Goal: Information Seeking & Learning: Learn about a topic

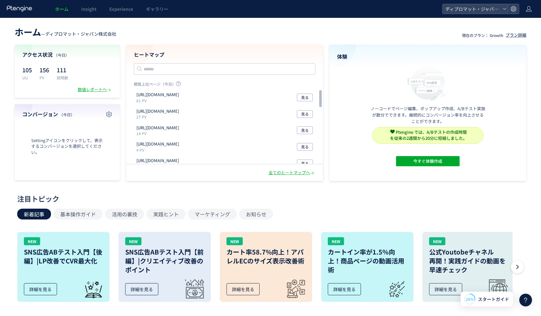
click at [158, 186] on div "閲覧上位ページ（[DATE]） [URL][DOMAIN_NAME] 61 PV 見る [URL][DOMAIN_NAME] 27 PV 見る [URL][D…" at bounding box center [225, 137] width 182 height 113
click at [90, 11] on span "Insight" at bounding box center [88, 9] width 15 height 6
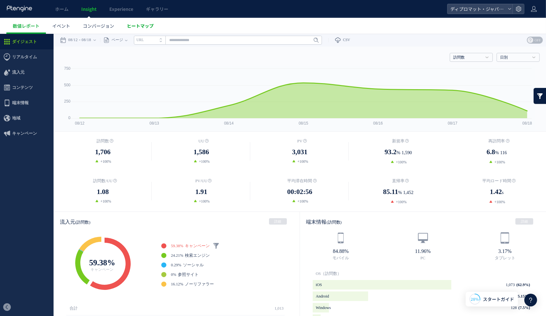
click at [150, 25] on span "ヒートマップ" at bounding box center [140, 26] width 27 height 6
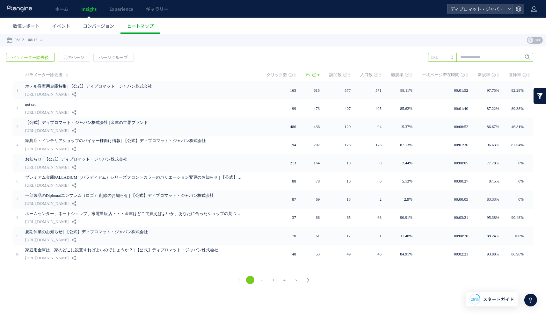
click at [507, 54] on input "text" at bounding box center [480, 57] width 105 height 9
click at [451, 58] on icon at bounding box center [452, 58] width 2 height 1
click at [483, 58] on input "text" at bounding box center [480, 57] width 105 height 9
type input "****"
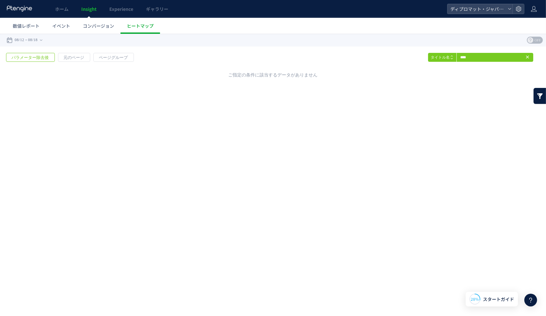
click at [453, 55] on span at bounding box center [453, 55] width 5 height 4
click at [522, 59] on span "Enter" at bounding box center [525, 57] width 8 height 7
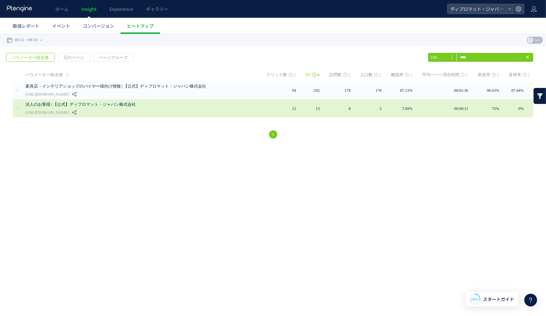
click at [106, 103] on link "法人のお客様 | 【公式】ディプロマット・ジャパン株式会社" at bounding box center [133, 104] width 217 height 8
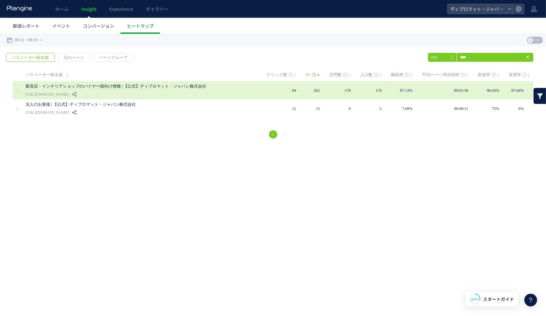
click at [153, 86] on link "家具店・インテリアショップのバイヤー様向け情報 | 【公式】ディプロマット・ジャパン株式会社" at bounding box center [133, 86] width 217 height 8
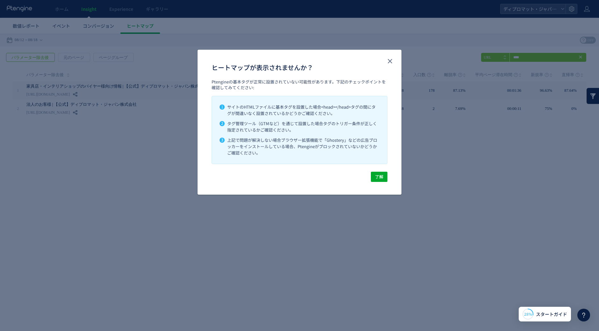
click at [317, 27] on div "ヒートマップが表示されませんか？ Ptengineの基本タグが正常に設置されていない可能性があります。下記のチェックポイントを確認してみてください: 1 サイ…" at bounding box center [299, 165] width 599 height 331
click at [393, 62] on icon "close" at bounding box center [390, 61] width 8 height 8
